Goal: Find contact information: Find contact information

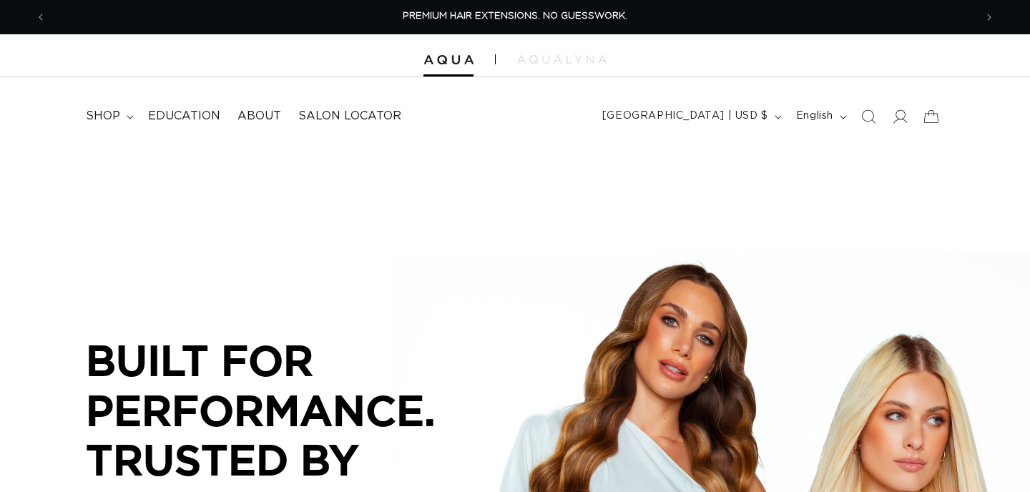
click at [132, 121] on summary "shop" at bounding box center [108, 116] width 62 height 32
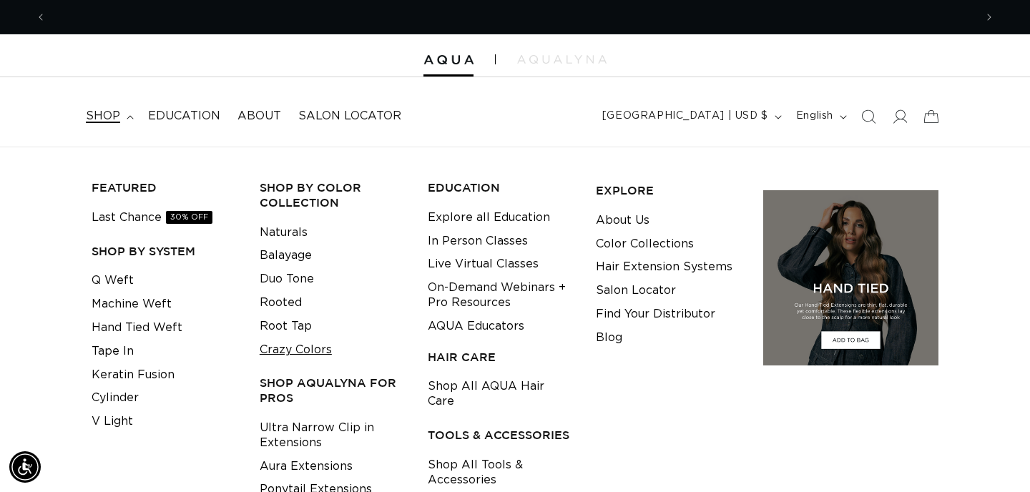
scroll to position [0, 928]
click at [127, 307] on link "Machine Weft" at bounding box center [132, 305] width 80 height 24
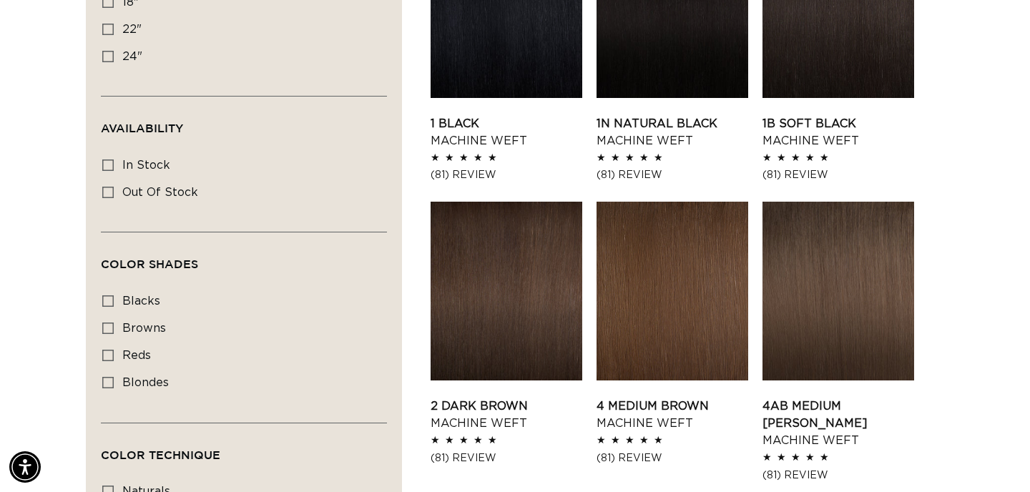
scroll to position [601, 0]
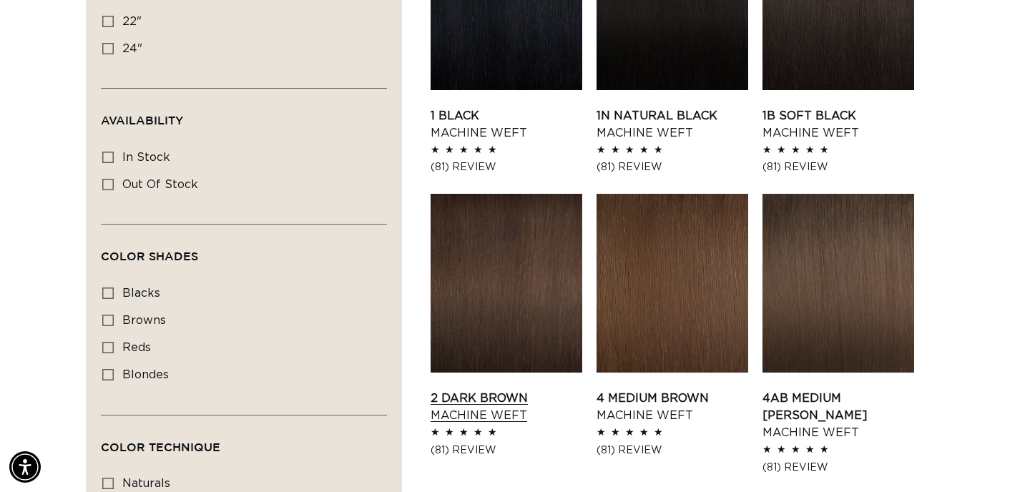
click at [492, 390] on link "2 Dark Brown Machine Weft" at bounding box center [507, 407] width 152 height 34
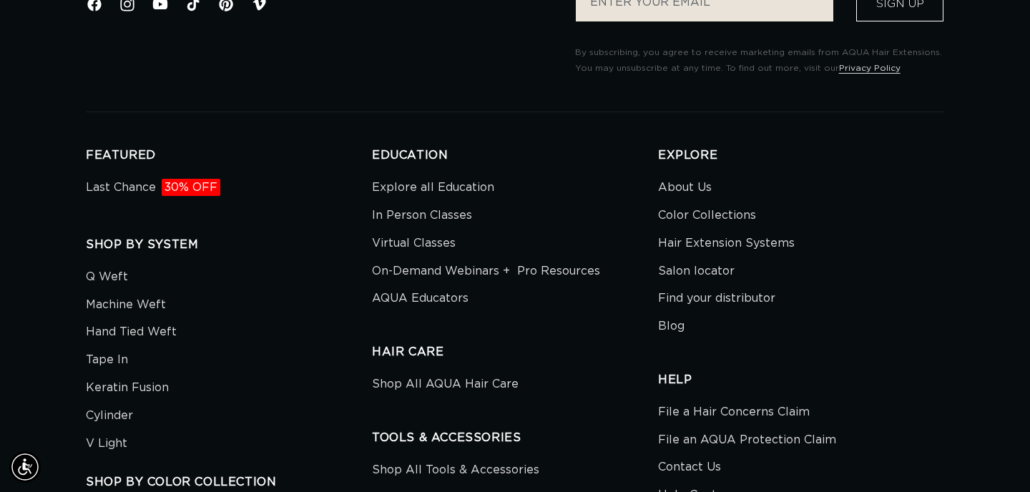
scroll to position [0, 1857]
click at [682, 453] on link "Contact Us" at bounding box center [689, 467] width 63 height 28
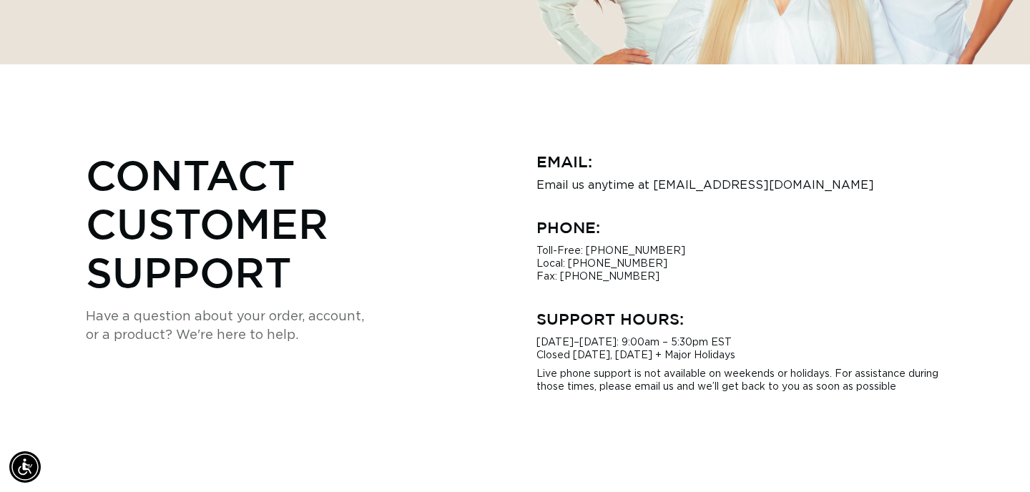
scroll to position [386, 0]
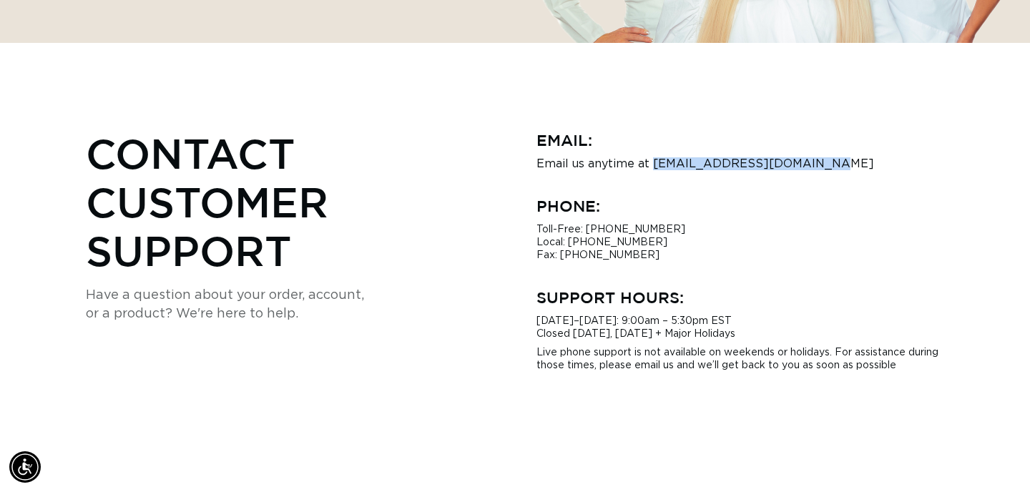
drag, startPoint x: 652, startPoint y: 163, endPoint x: 824, endPoint y: 161, distance: 172.4
click at [824, 161] on p "Email us anytime at hi@aquahairextensions.com" at bounding box center [740, 163] width 408 height 13
copy p "hi@aquahairextensions.com"
